Goal: Book appointment/travel/reservation

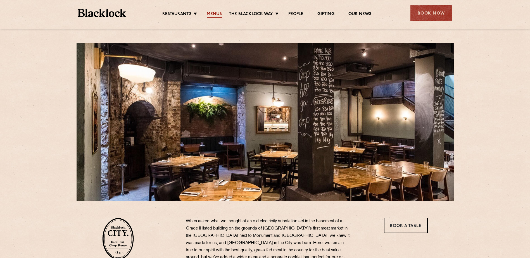
click at [220, 13] on link "Menus" at bounding box center [214, 14] width 15 height 6
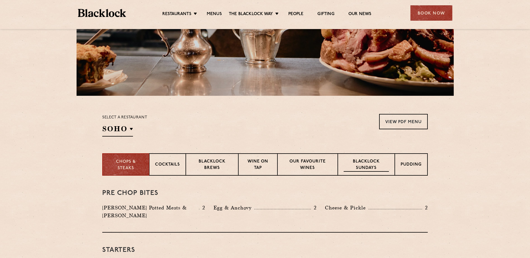
scroll to position [140, 0]
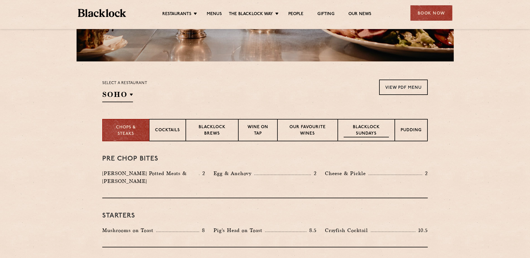
click at [364, 130] on p "Blacklock Sundays" at bounding box center [365, 130] width 45 height 13
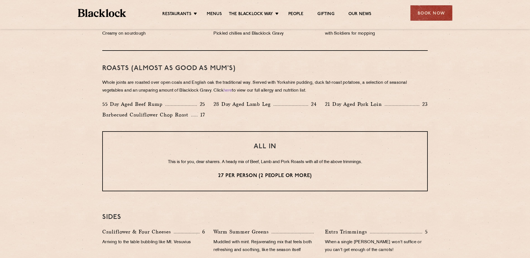
scroll to position [391, 0]
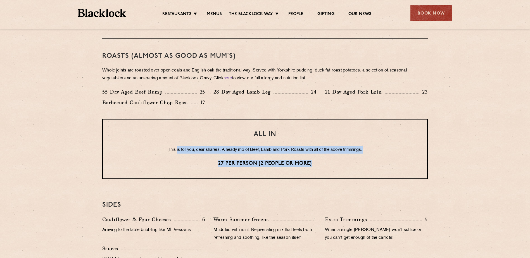
drag, startPoint x: 174, startPoint y: 151, endPoint x: 356, endPoint y: 155, distance: 181.8
click at [355, 155] on div "ALL IN This is for you, dear sharers. A heady mix of Beef, Lamb and Pork Roasts…" at bounding box center [264, 149] width 325 height 60
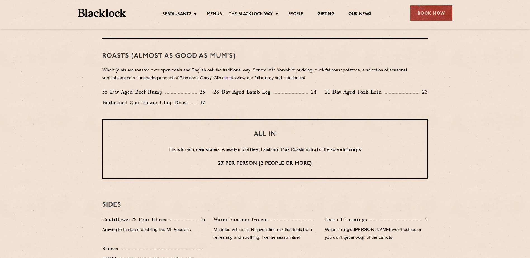
click at [457, 135] on section "Eye openers If you had a big Saturday or need a little booster to kickstart you…" at bounding box center [265, 117] width 530 height 454
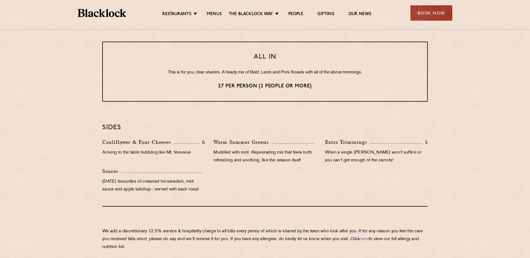
scroll to position [475, 0]
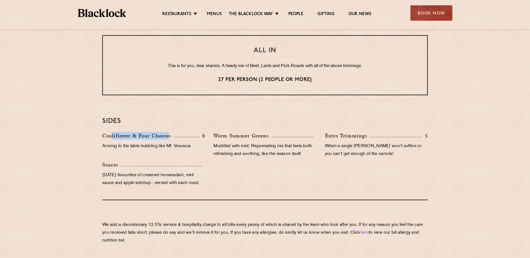
drag, startPoint x: 168, startPoint y: 134, endPoint x: 186, endPoint y: 136, distance: 17.9
click at [182, 135] on div "Cauliflower & Four Cheeses 6" at bounding box center [153, 136] width 103 height 8
drag, startPoint x: 186, startPoint y: 136, endPoint x: 245, endPoint y: 150, distance: 60.9
click at [211, 159] on div "Warm Summer Greens Muddled with mint. Rejuvenating mix that feels both refreshi…" at bounding box center [264, 146] width 111 height 29
drag, startPoint x: 221, startPoint y: 138, endPoint x: 303, endPoint y: 138, distance: 82.6
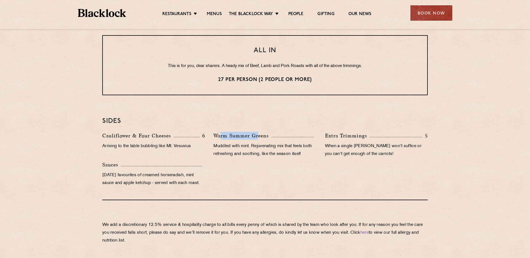
click at [300, 138] on div "Warm Summer Greens" at bounding box center [264, 136] width 103 height 8
drag, startPoint x: 303, startPoint y: 138, endPoint x: 282, endPoint y: 156, distance: 27.9
click at [282, 156] on p "Muddled with mint. Rejuvenating mix that feels both refreshing and soothing, li…" at bounding box center [264, 150] width 103 height 16
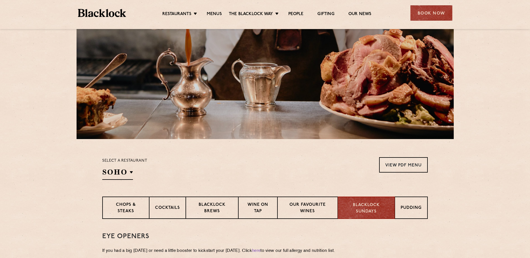
scroll to position [112, 0]
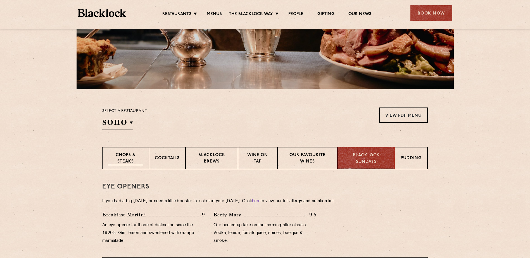
click at [122, 155] on p "Chops & Steaks" at bounding box center [125, 158] width 35 height 13
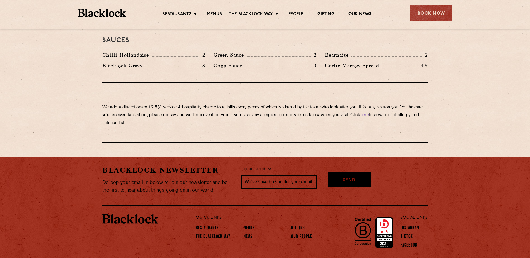
scroll to position [946, 0]
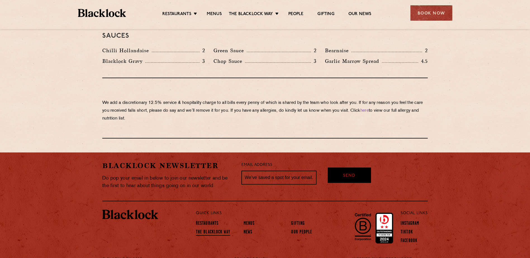
click at [220, 229] on link "The Blacklock Way" at bounding box center [213, 232] width 34 height 6
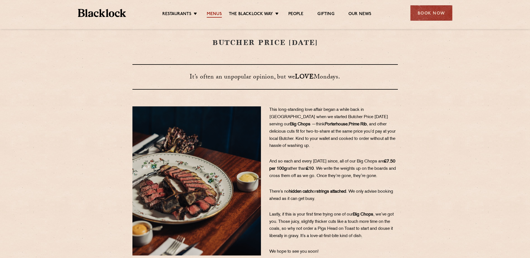
click at [218, 13] on link "Menus" at bounding box center [214, 14] width 15 height 6
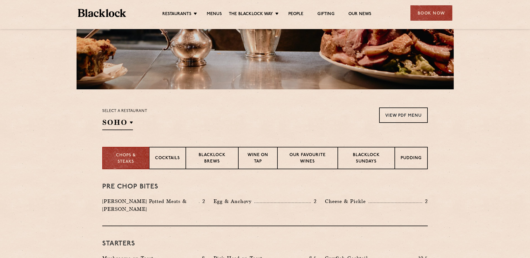
scroll to position [140, 0]
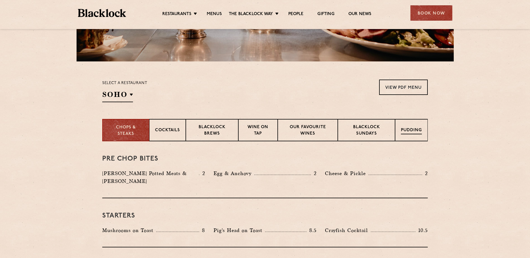
click at [411, 130] on p "Pudding" at bounding box center [411, 130] width 21 height 7
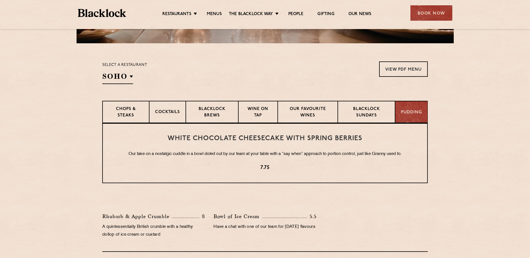
scroll to position [167, 0]
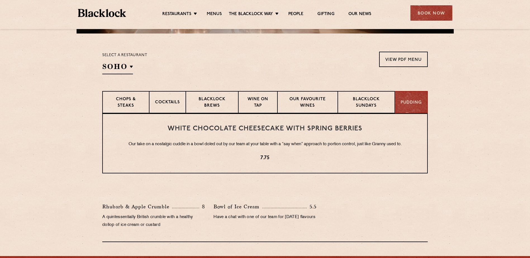
click at [466, 96] on section "Chops & Steaks Cocktails Blacklock Brews Wine on Tap Our favourite wines Blackl…" at bounding box center [265, 102] width 530 height 22
click at [136, 67] on div "Select a restaurant SOHO Soho Birmingham City Shoreditch Covent Garden Canary W…" at bounding box center [124, 63] width 45 height 23
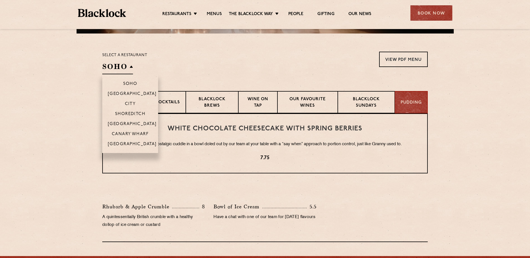
click at [120, 69] on h2 "SOHO" at bounding box center [117, 68] width 31 height 13
click at [128, 102] on p "City" at bounding box center [130, 105] width 11 height 6
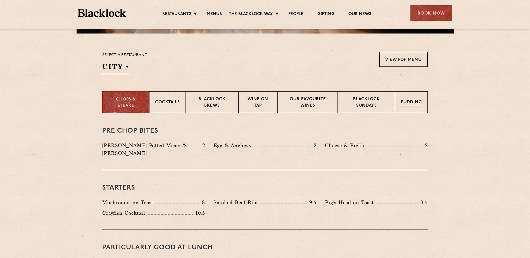
click at [399, 105] on div "Pudding" at bounding box center [411, 102] width 33 height 22
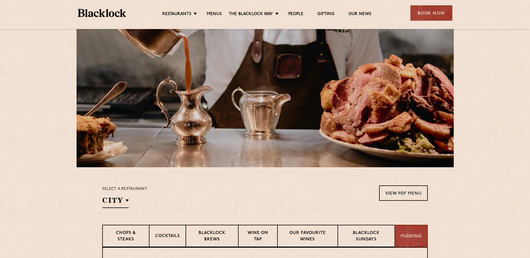
scroll to position [0, 0]
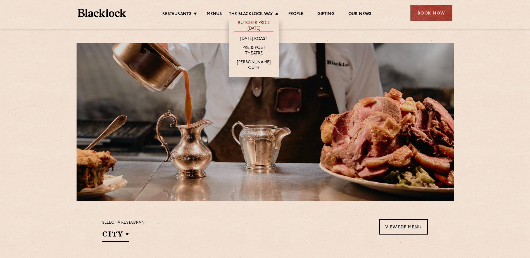
click at [263, 25] on link "Butcher Price [DATE]" at bounding box center [253, 26] width 39 height 12
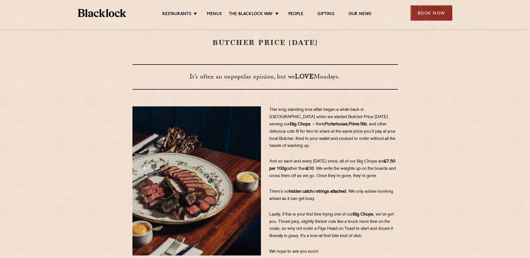
click at [434, 12] on div "Book Now" at bounding box center [431, 12] width 42 height 15
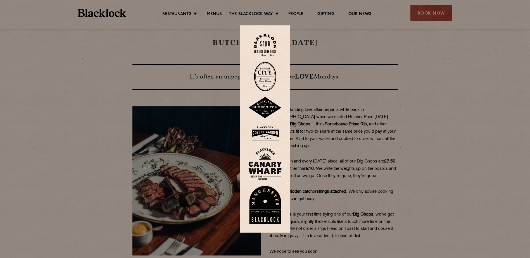
click at [274, 78] on img at bounding box center [265, 77] width 22 height 30
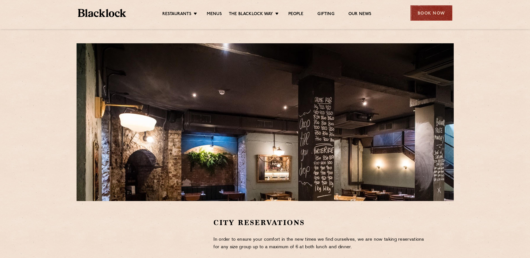
click at [438, 15] on div "Book Now" at bounding box center [431, 12] width 42 height 15
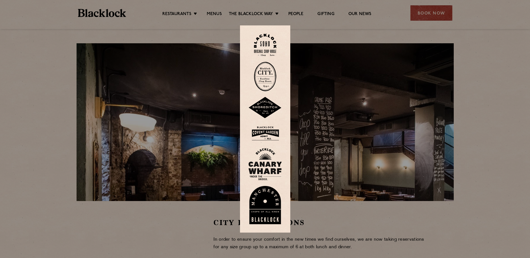
click at [273, 47] on img at bounding box center [265, 45] width 22 height 23
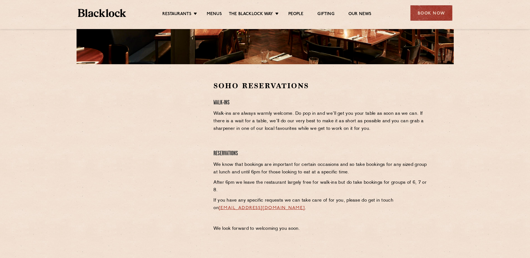
scroll to position [140, 0]
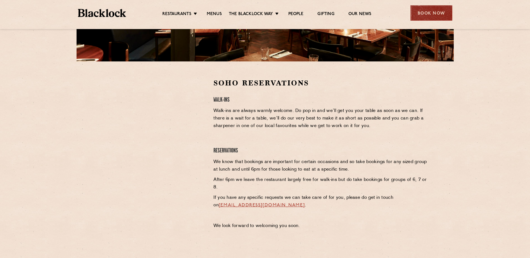
click at [436, 13] on div "Book Now" at bounding box center [431, 12] width 42 height 15
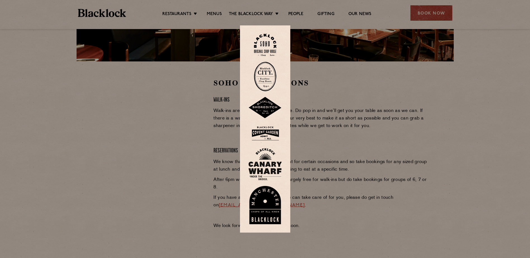
click at [266, 109] on img at bounding box center [264, 108] width 33 height 22
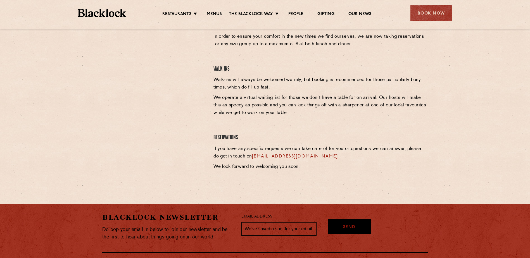
scroll to position [223, 0]
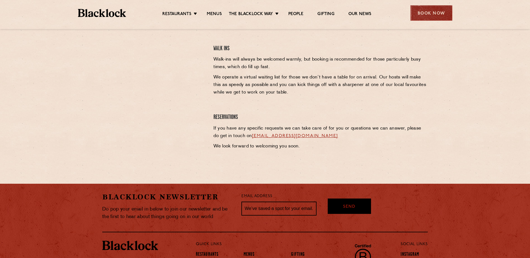
click at [433, 16] on div "Book Now" at bounding box center [431, 12] width 42 height 15
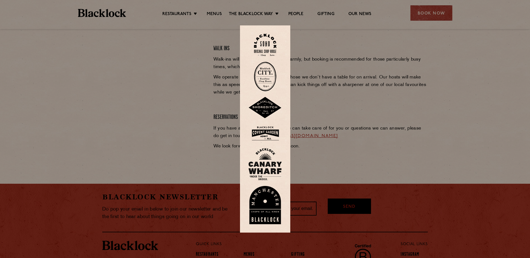
click at [273, 133] on img at bounding box center [264, 133] width 33 height 18
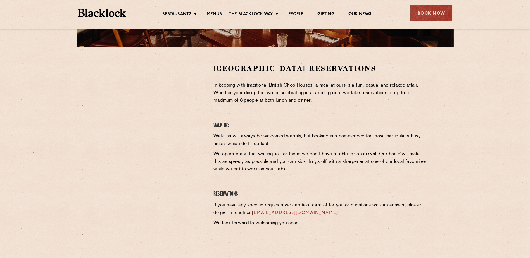
scroll to position [167, 0]
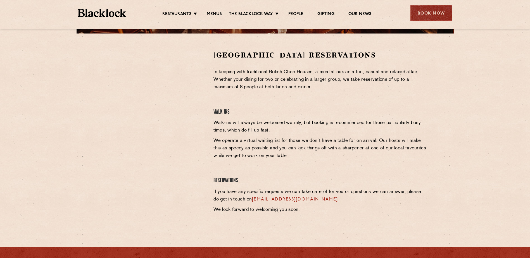
click at [432, 15] on div "Book Now" at bounding box center [431, 12] width 42 height 15
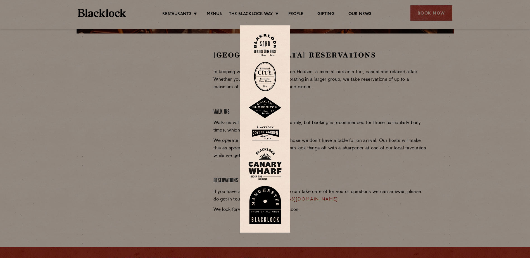
click at [272, 161] on img at bounding box center [264, 164] width 33 height 32
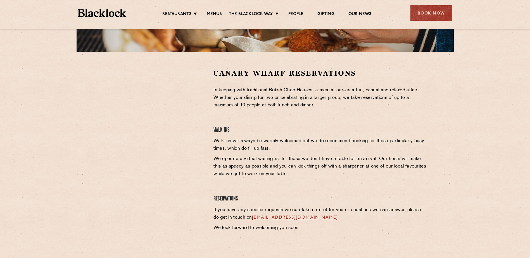
scroll to position [140, 0]
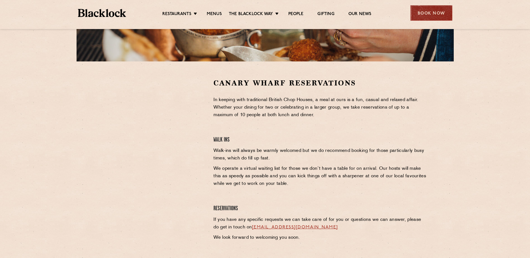
click at [422, 12] on div "Book Now" at bounding box center [431, 12] width 42 height 15
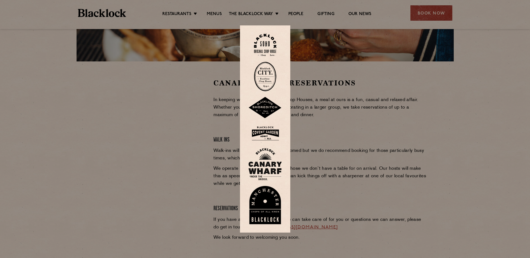
click at [275, 192] on img at bounding box center [264, 205] width 33 height 39
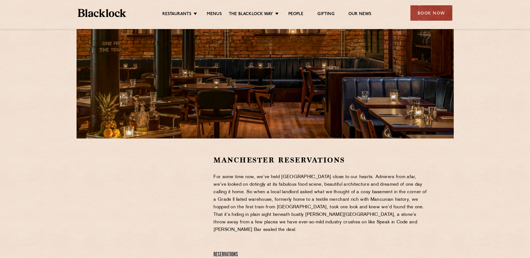
scroll to position [140, 0]
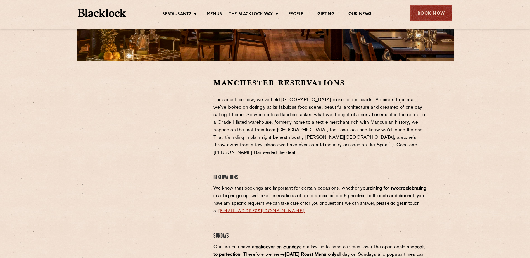
click at [438, 12] on div "Book Now" at bounding box center [431, 12] width 42 height 15
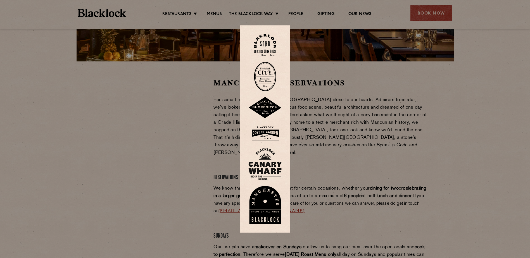
click at [269, 162] on img at bounding box center [264, 164] width 33 height 32
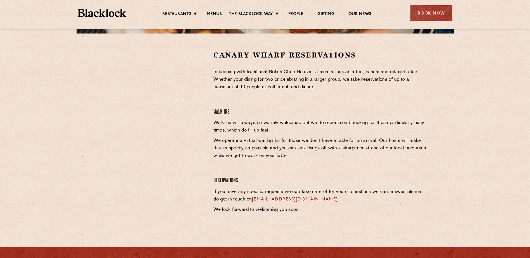
scroll to position [195, 0]
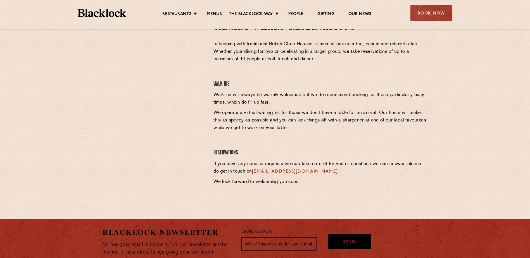
click at [299, 171] on link "canarywharf@theblacklock.com" at bounding box center [295, 171] width 86 height 4
click at [373, 144] on div "Canary Wharf Reservations In keeping with traditional British Chop Houses, a me…" at bounding box center [320, 105] width 222 height 166
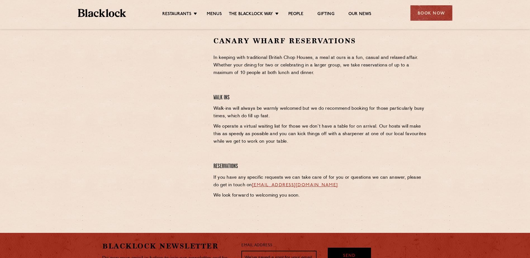
scroll to position [223, 0]
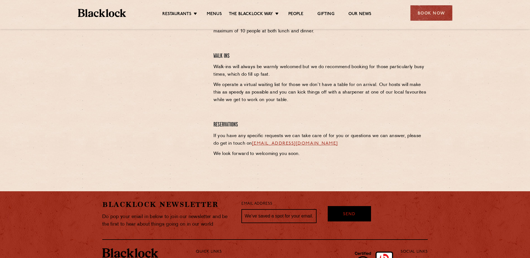
click at [294, 146] on link "canarywharf@theblacklock.com" at bounding box center [295, 143] width 86 height 4
drag, startPoint x: 336, startPoint y: 144, endPoint x: 246, endPoint y: 146, distance: 89.9
click at [246, 146] on p "If you have any specific requests we can take care of for you or questions we c…" at bounding box center [320, 139] width 214 height 15
copy link "canarywharf@theblacklock.com"
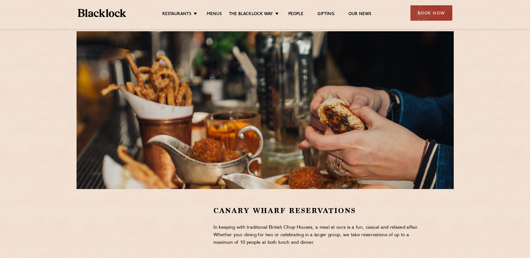
scroll to position [0, 0]
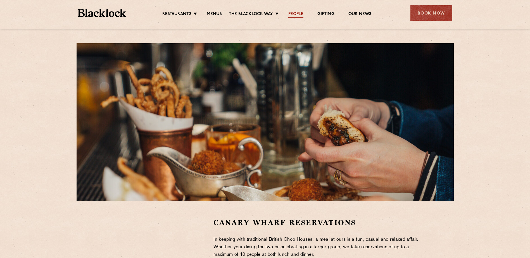
click at [301, 14] on link "People" at bounding box center [295, 14] width 15 height 6
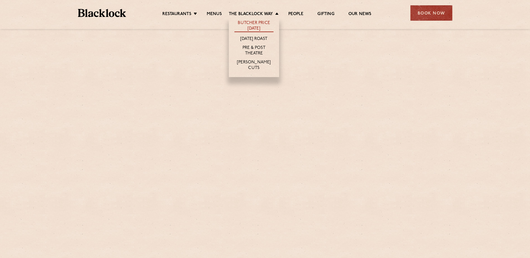
click at [263, 24] on link "Butcher Price [DATE]" at bounding box center [253, 26] width 39 height 12
click at [261, 39] on link "[DATE] Roast" at bounding box center [253, 39] width 27 height 6
click at [262, 50] on link "Pre & Post Theatre" at bounding box center [253, 51] width 39 height 12
click at [259, 61] on link "[PERSON_NAME] Cuts" at bounding box center [253, 66] width 39 height 12
